Goal: Task Accomplishment & Management: Use online tool/utility

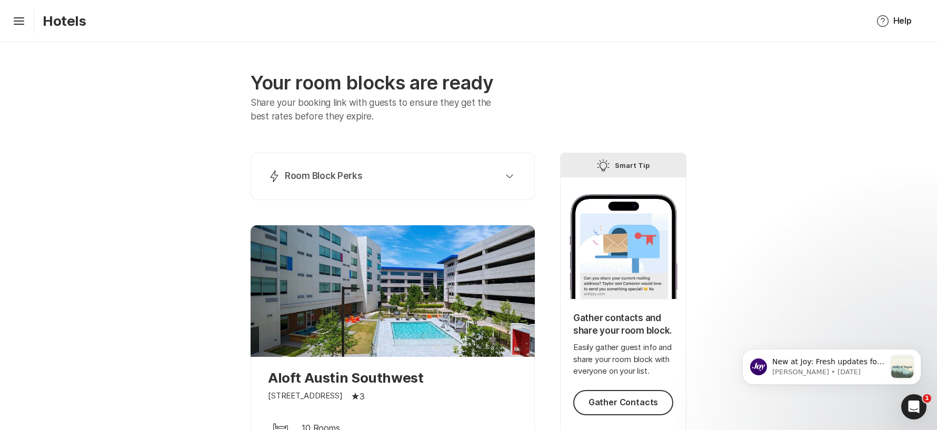
click at [43, 21] on p "Hotels" at bounding box center [65, 21] width 44 height 16
click at [18, 20] on icon "Hamburger" at bounding box center [19, 21] width 17 height 17
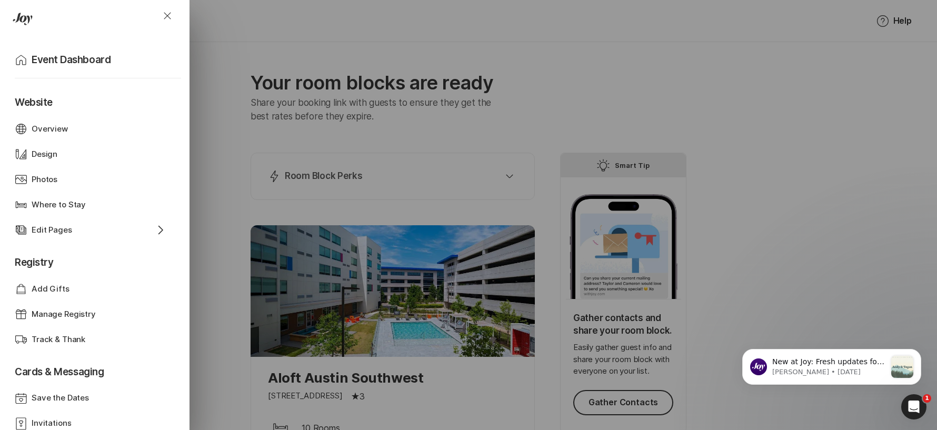
click at [629, 85] on div "Close Home Event Dashboard Website Web Globe Overview Design Design Photos Phot…" at bounding box center [468, 215] width 937 height 430
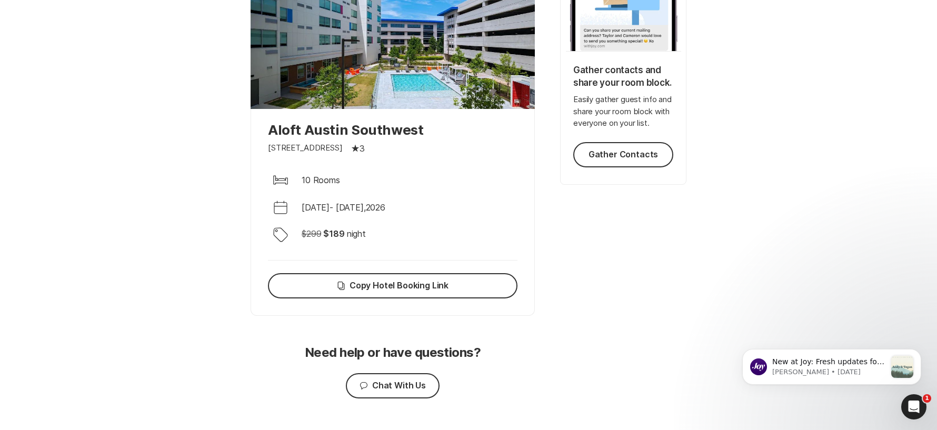
scroll to position [252, 0]
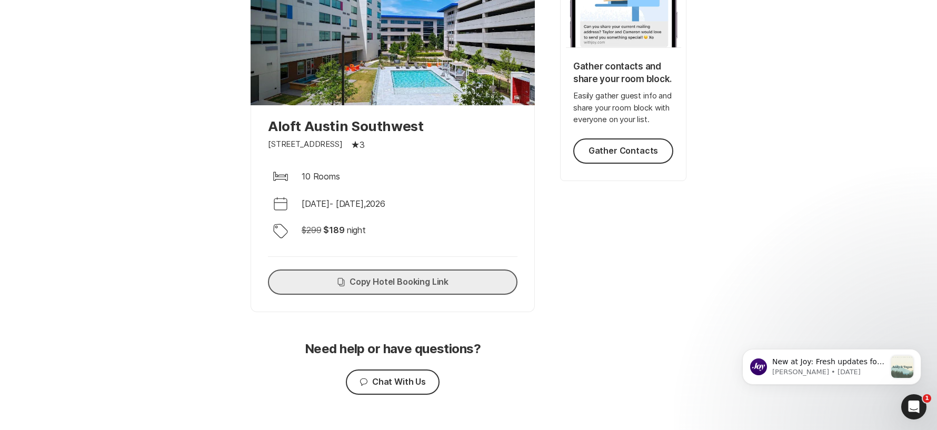
click at [412, 281] on button "Copy Copy Hotel Booking Link" at bounding box center [393, 282] width 250 height 25
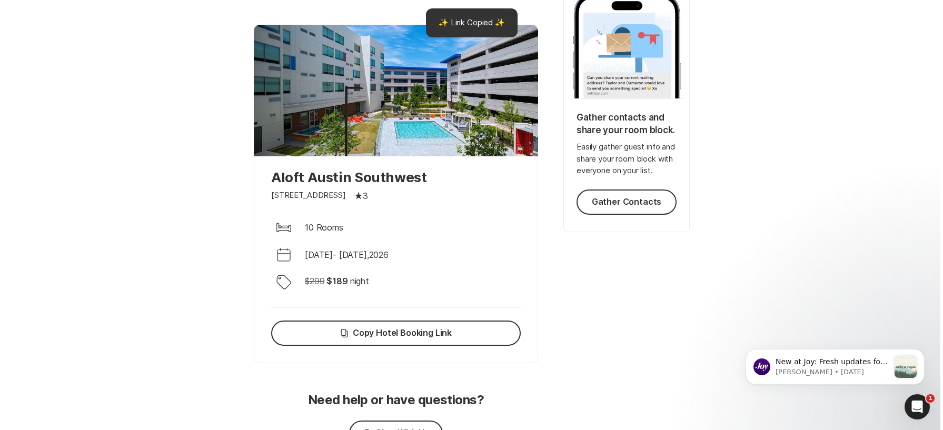
scroll to position [0, 0]
